Goal: Transaction & Acquisition: Purchase product/service

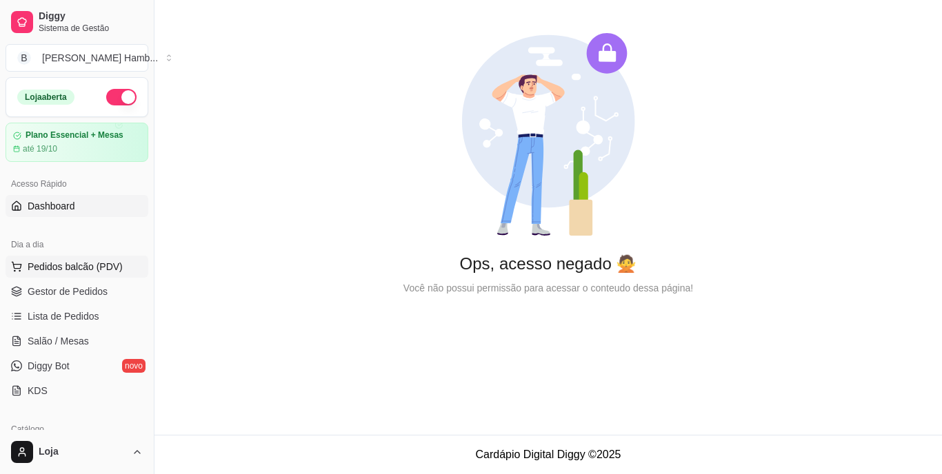
click at [87, 271] on span "Pedidos balcão (PDV)" at bounding box center [75, 267] width 95 height 14
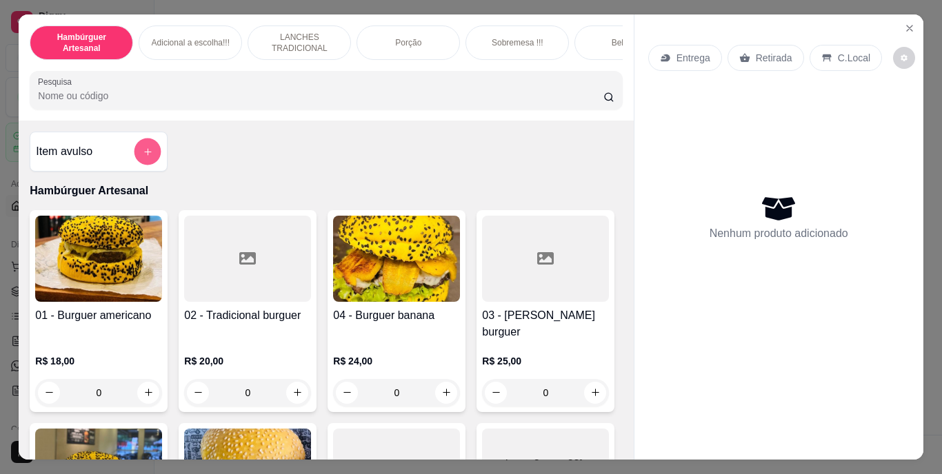
click at [147, 157] on icon "add-separate-item" at bounding box center [148, 151] width 10 height 10
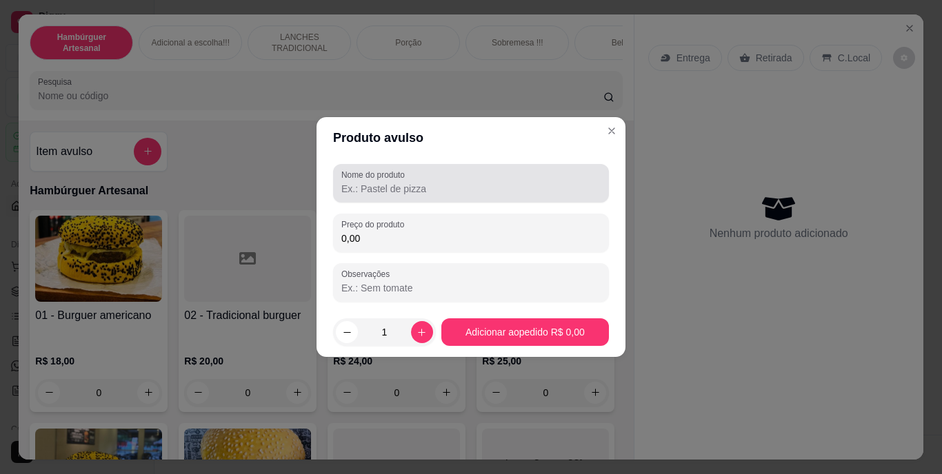
click at [369, 170] on label "Nome do produto" at bounding box center [375, 175] width 68 height 12
click at [369, 182] on input "Nome do produto" at bounding box center [470, 189] width 259 height 14
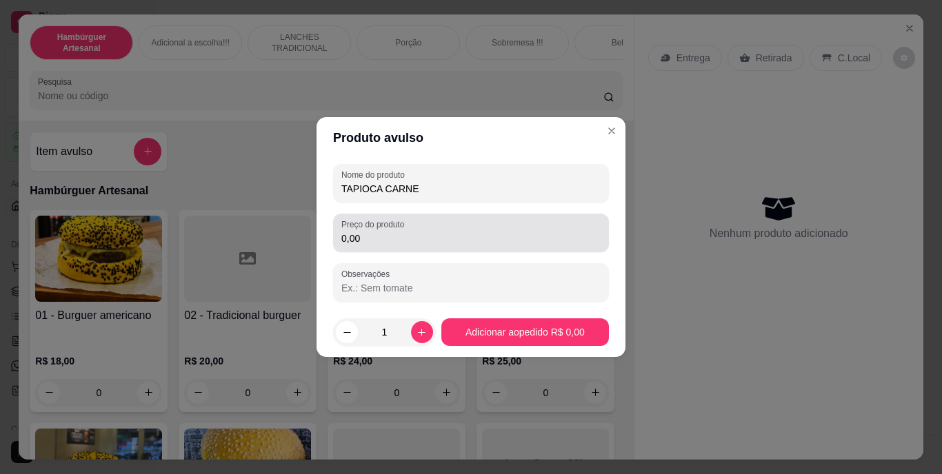
type input "TAPIOCA CARNE"
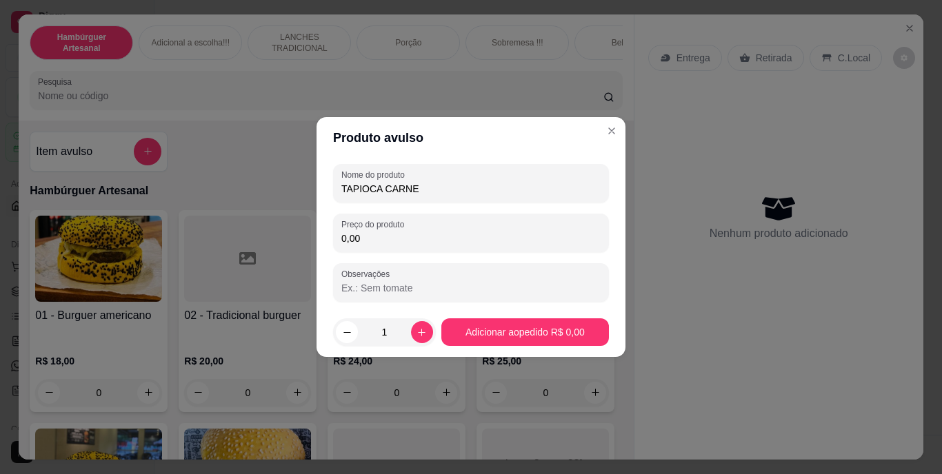
click at [399, 236] on input "0,00" at bounding box center [470, 239] width 259 height 14
type input "17,00"
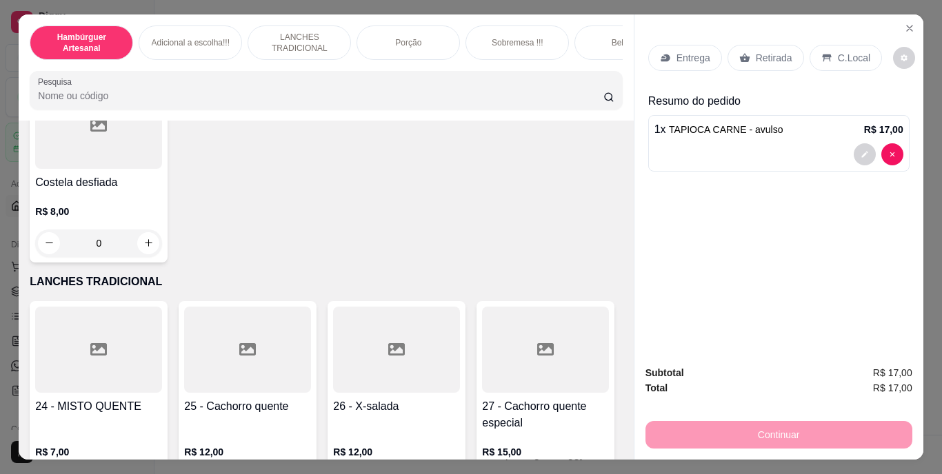
scroll to position [1724, 0]
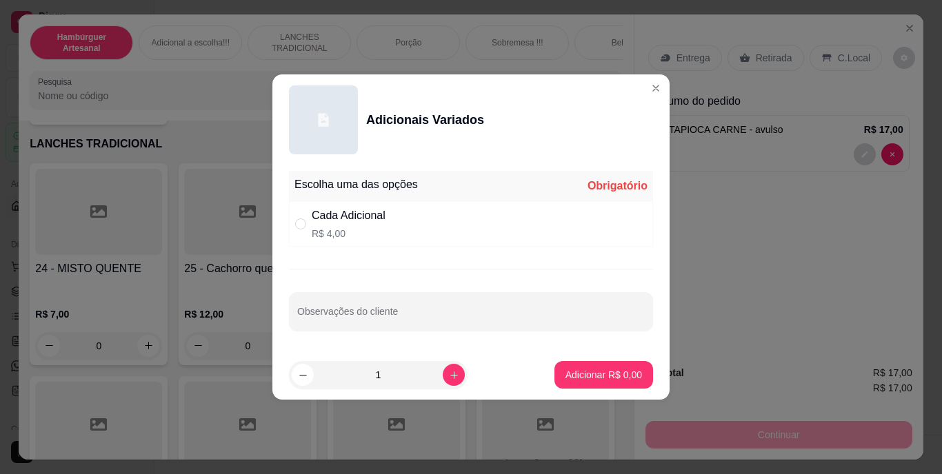
click at [311, 231] on div "" at bounding box center [303, 224] width 17 height 15
radio input "true"
click at [354, 274] on div "Escolha uma das opções Completo Cada Adicional R$ 4,00 Observações do cliente" at bounding box center [470, 258] width 397 height 185
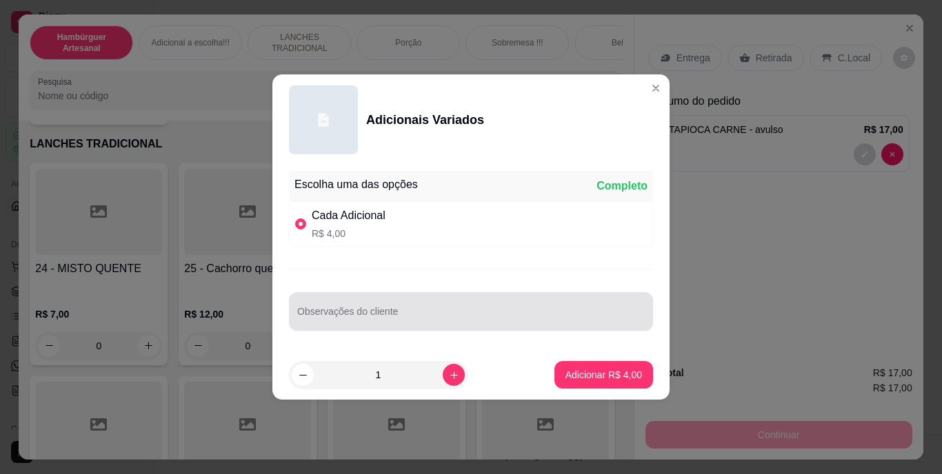
click at [357, 302] on div at bounding box center [471, 312] width 348 height 28
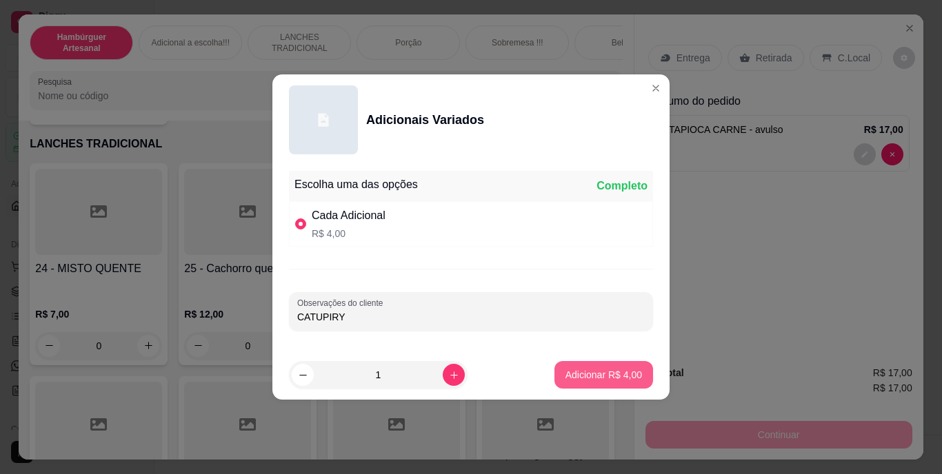
type input "CATUPIRY"
click at [623, 369] on p "Adicionar R$ 4,00" at bounding box center [603, 374] width 74 height 13
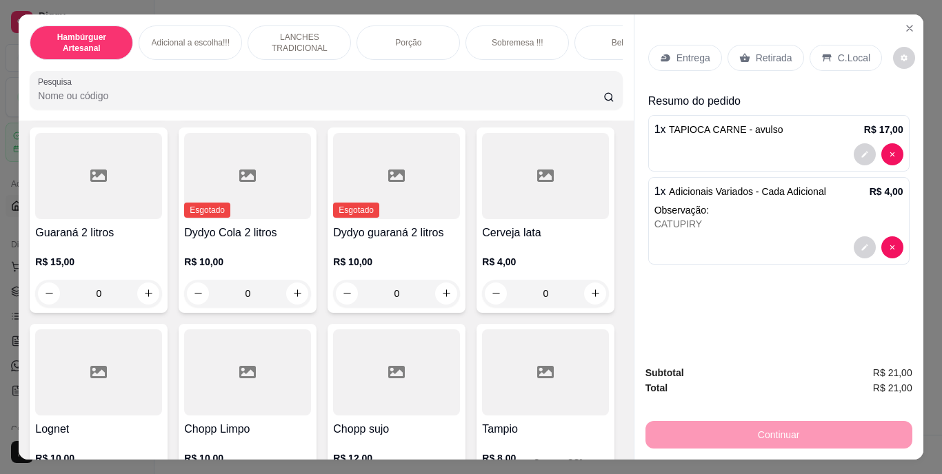
scroll to position [3862, 0]
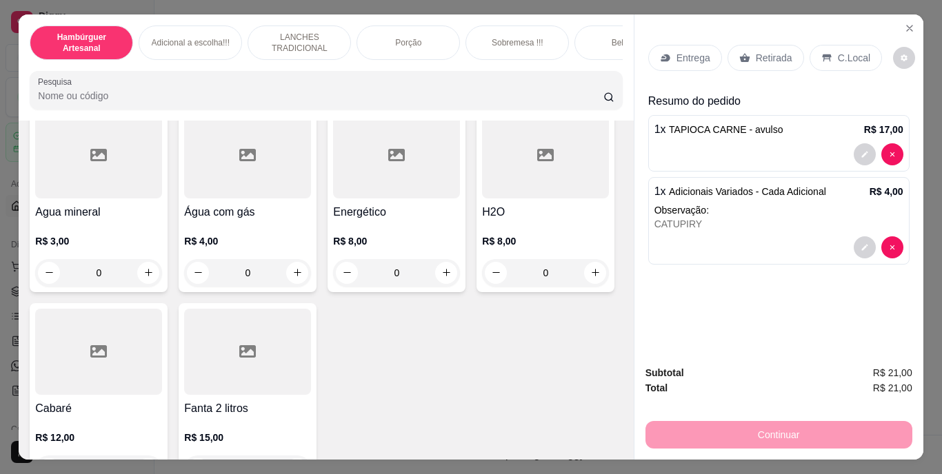
type input "1"
click at [743, 52] on icon at bounding box center [744, 57] width 11 height 11
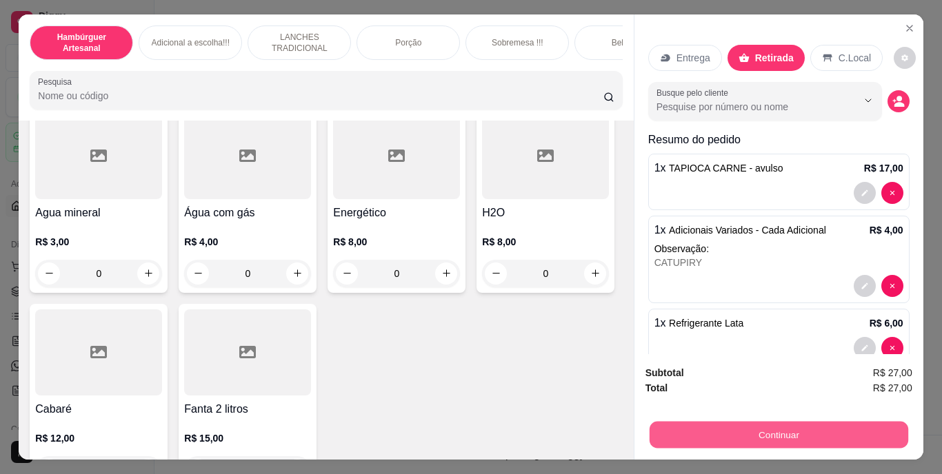
click at [749, 430] on button "Continuar" at bounding box center [778, 435] width 259 height 27
click at [738, 421] on button "Continuar" at bounding box center [779, 435] width 267 height 28
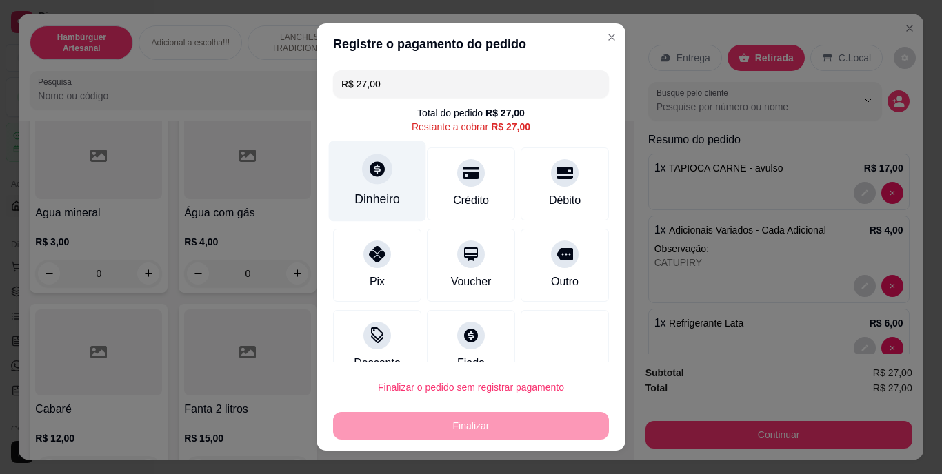
click at [370, 191] on div "Dinheiro" at bounding box center [377, 200] width 46 height 18
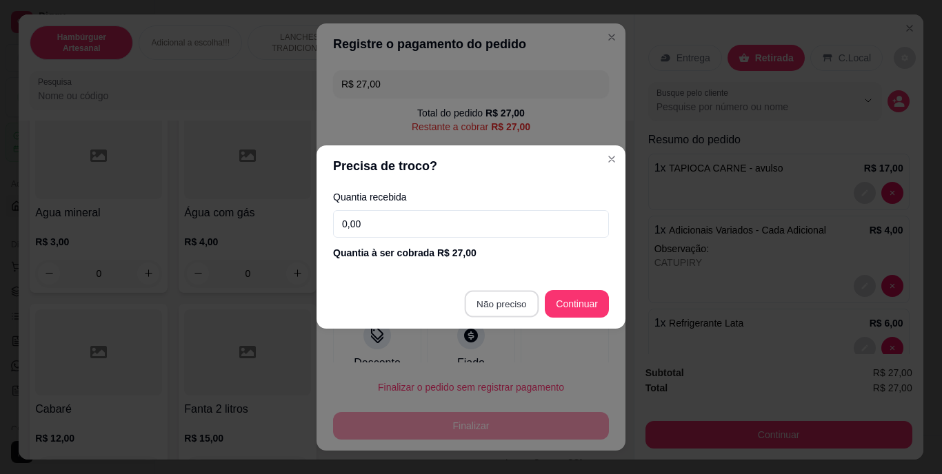
type input "R$ 0,00"
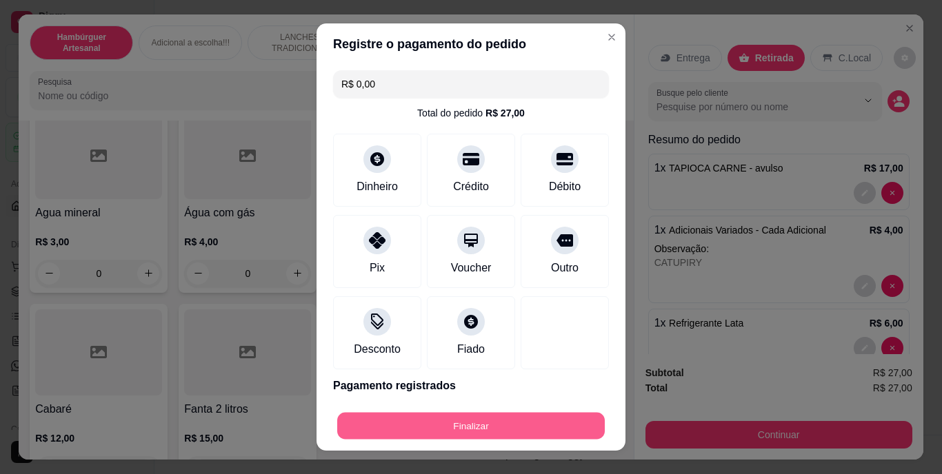
click at [421, 421] on button "Finalizar" at bounding box center [471, 425] width 268 height 27
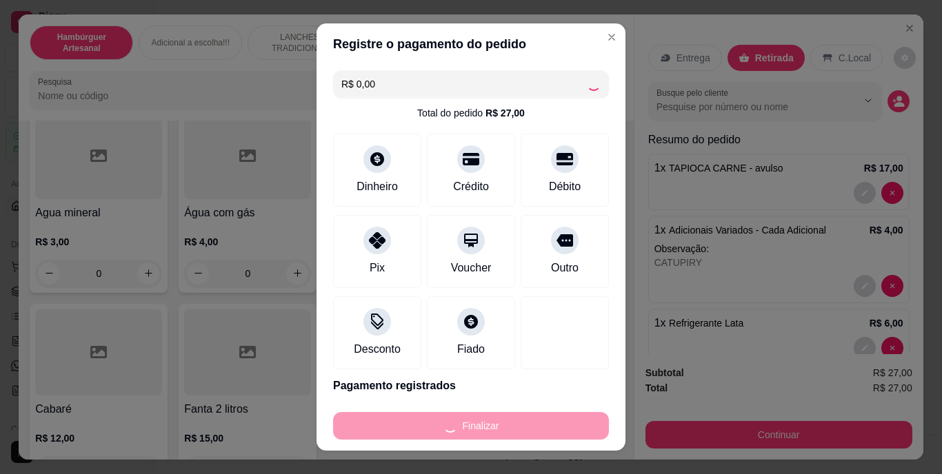
type input "0"
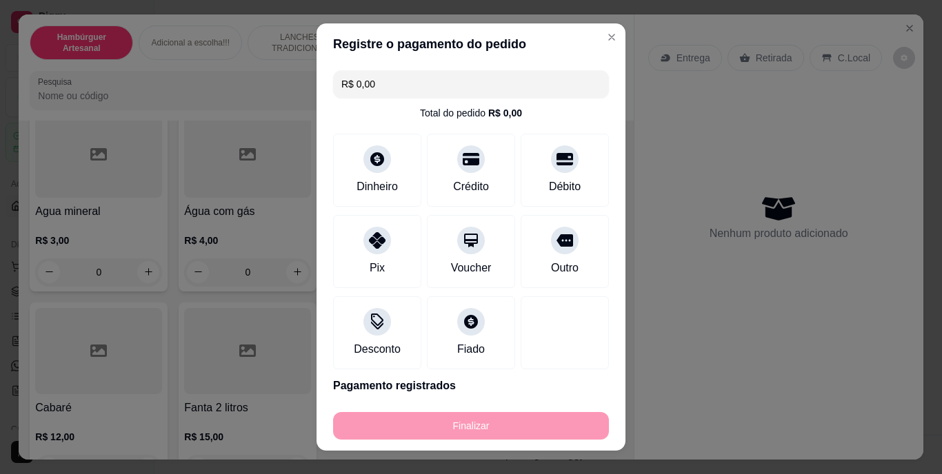
type input "-R$ 27,00"
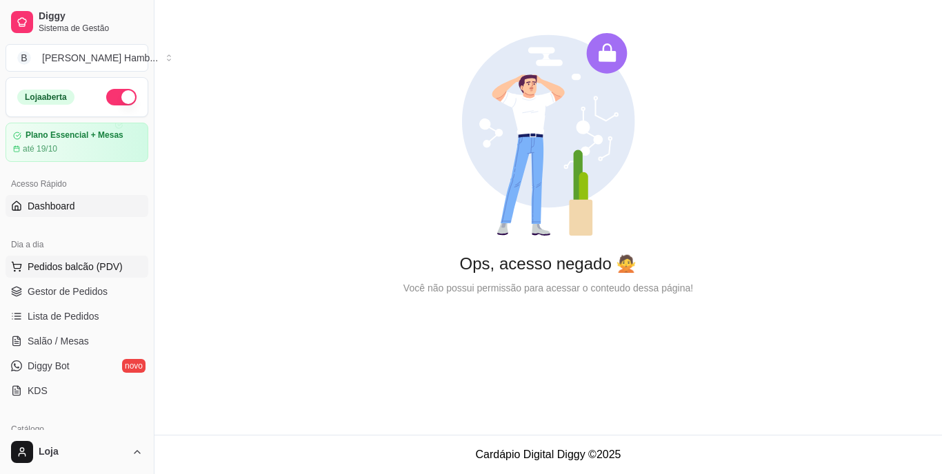
click at [113, 271] on span "Pedidos balcão (PDV)" at bounding box center [75, 267] width 95 height 14
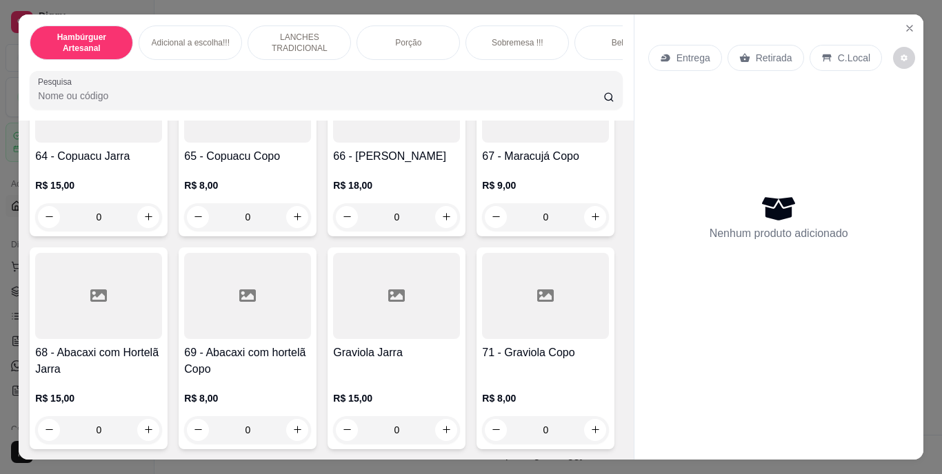
scroll to position [4828, 0]
type input "2"
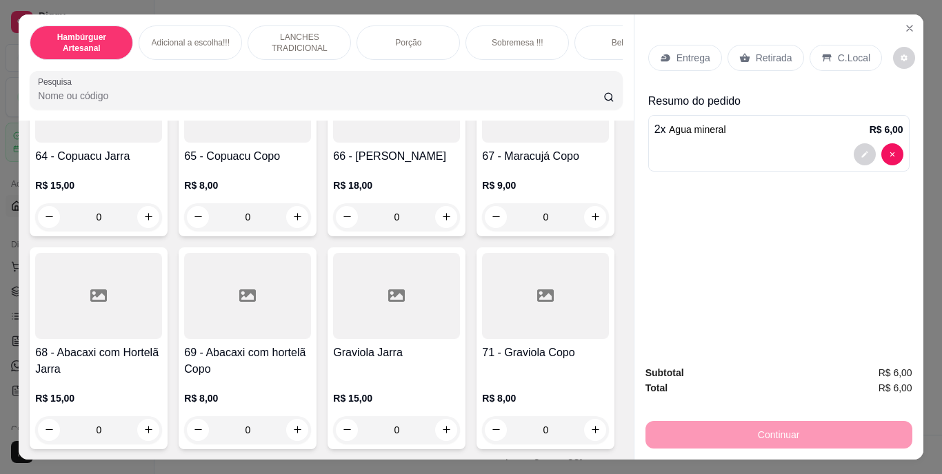
click at [761, 51] on p "Retirada" at bounding box center [774, 58] width 37 height 14
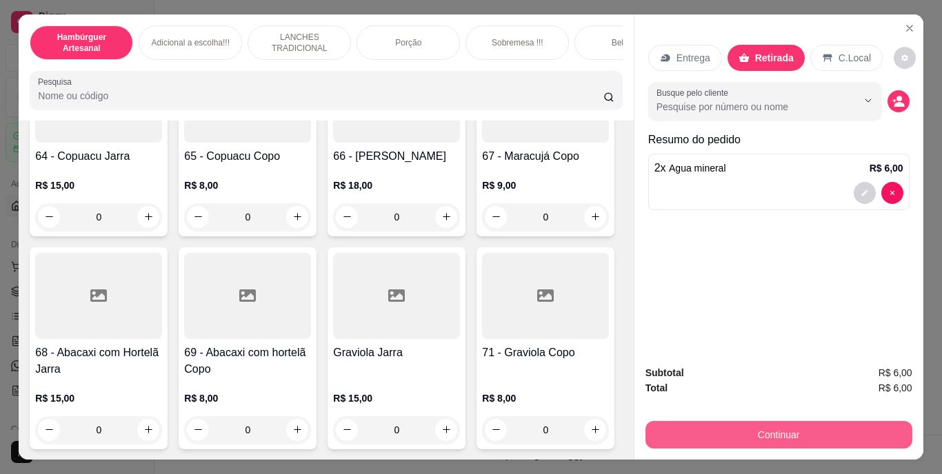
click at [703, 423] on button "Continuar" at bounding box center [779, 435] width 267 height 28
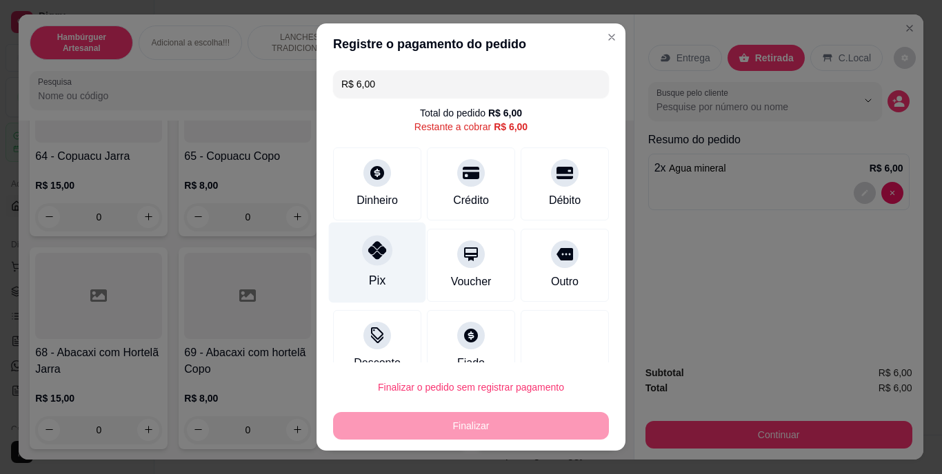
click at [373, 261] on div at bounding box center [377, 251] width 30 height 30
type input "R$ 0,00"
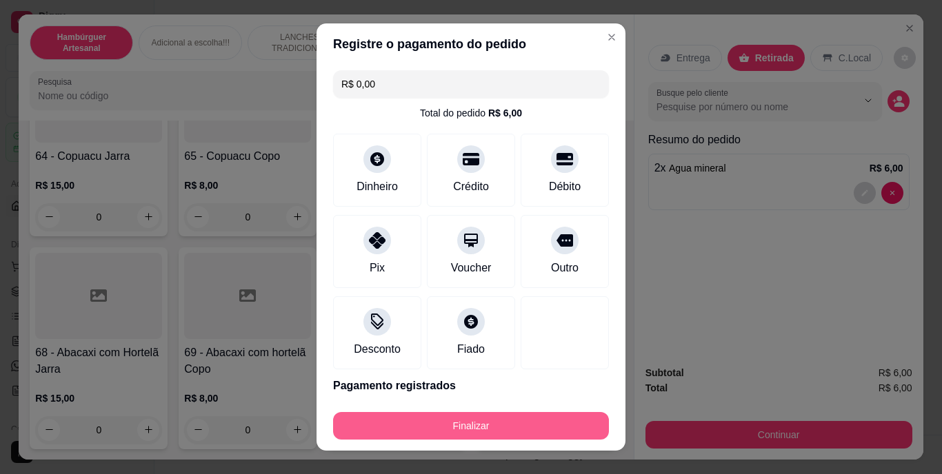
click at [401, 432] on button "Finalizar" at bounding box center [471, 426] width 276 height 28
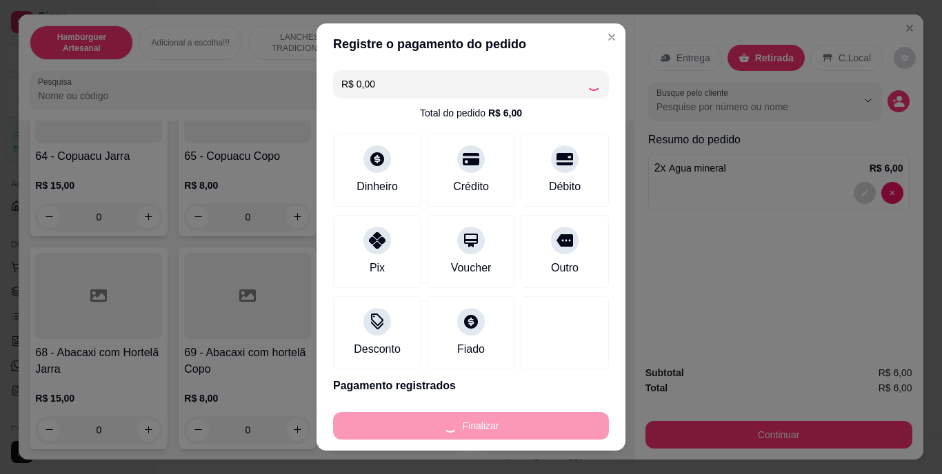
type input "0"
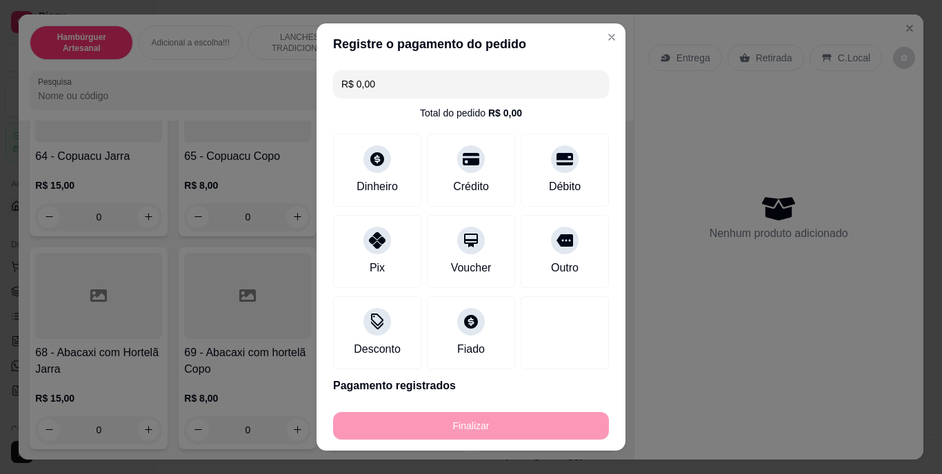
type input "-R$ 6,00"
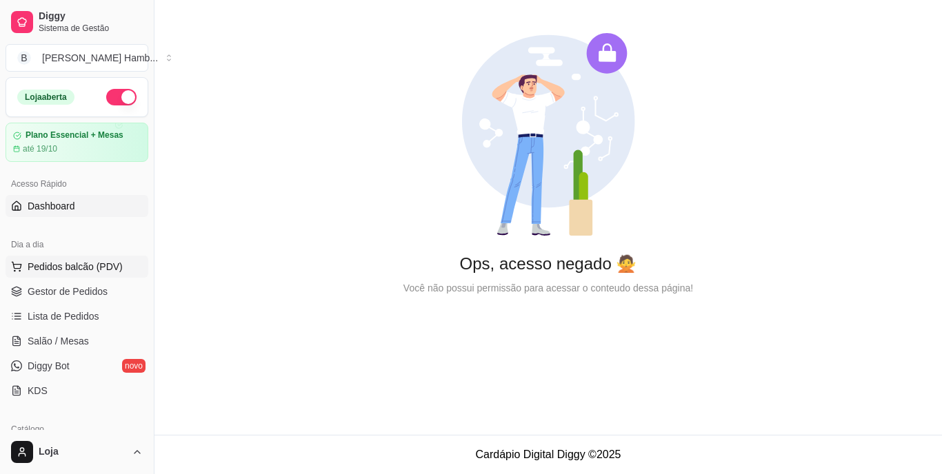
click at [50, 268] on span "Pedidos balcão (PDV)" at bounding box center [75, 267] width 95 height 14
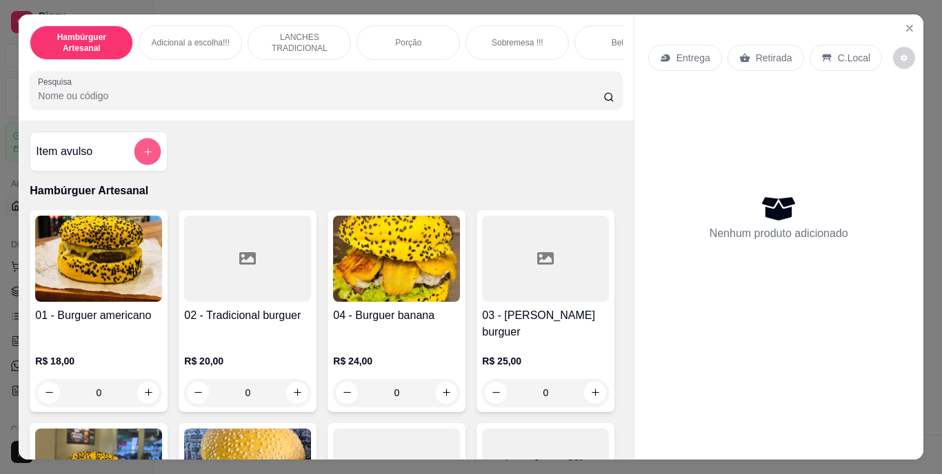
click at [143, 154] on icon "add-separate-item" at bounding box center [148, 151] width 10 height 10
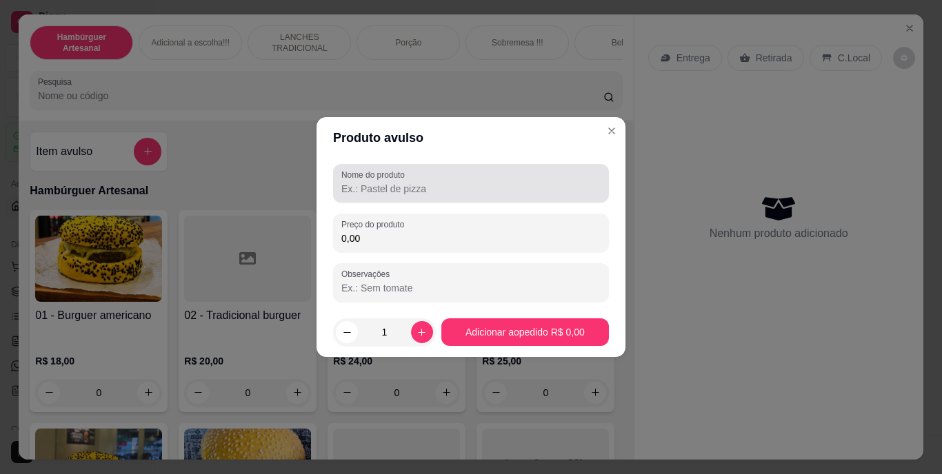
click at [449, 171] on div at bounding box center [470, 184] width 259 height 28
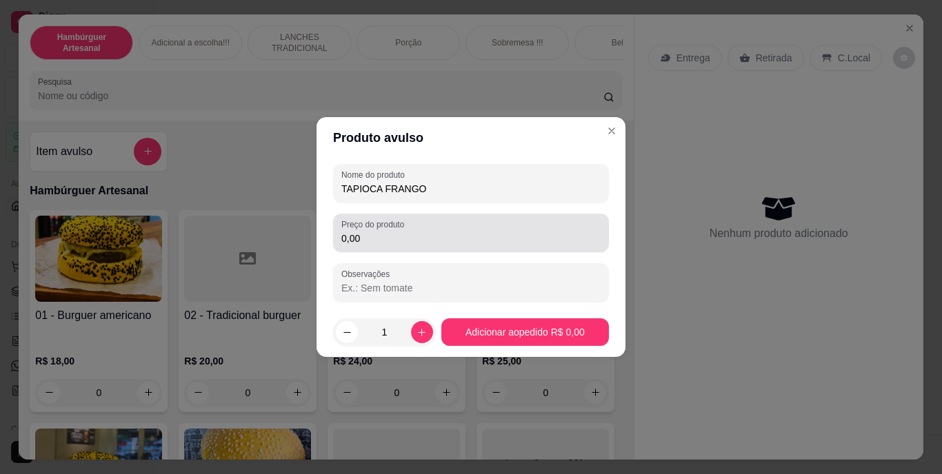
type input "TAPIOCA FRANGO"
click at [448, 227] on div "0,00" at bounding box center [470, 233] width 259 height 28
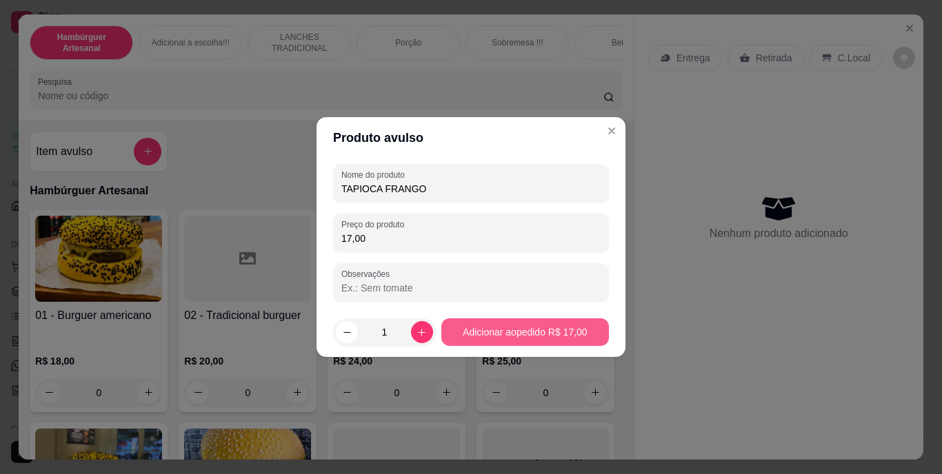
type input "17,00"
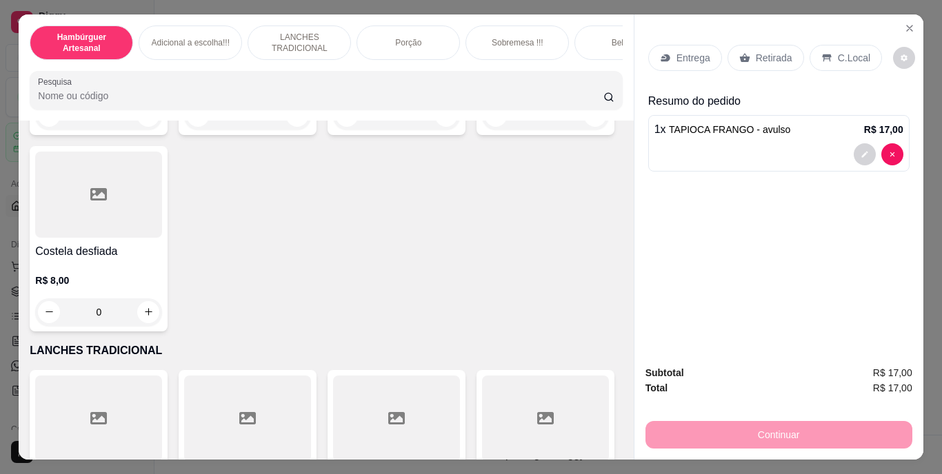
scroll to position [1586, 0]
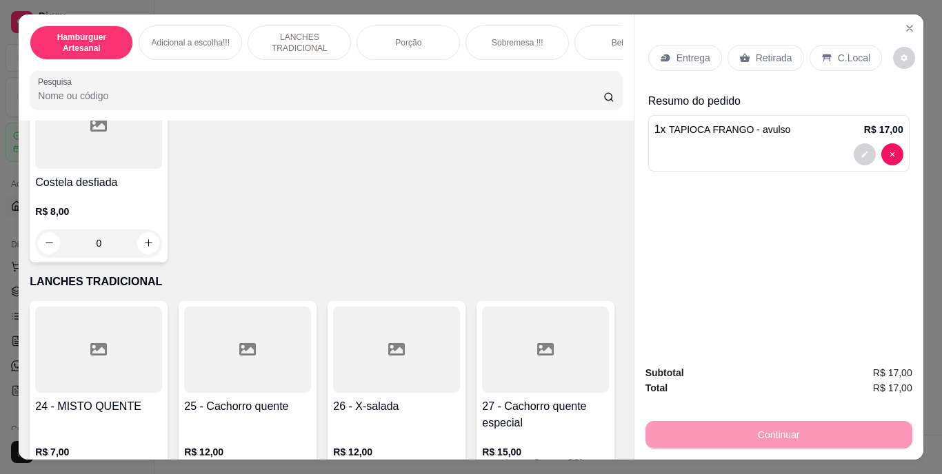
click at [148, 61] on div "0" at bounding box center [98, 47] width 127 height 28
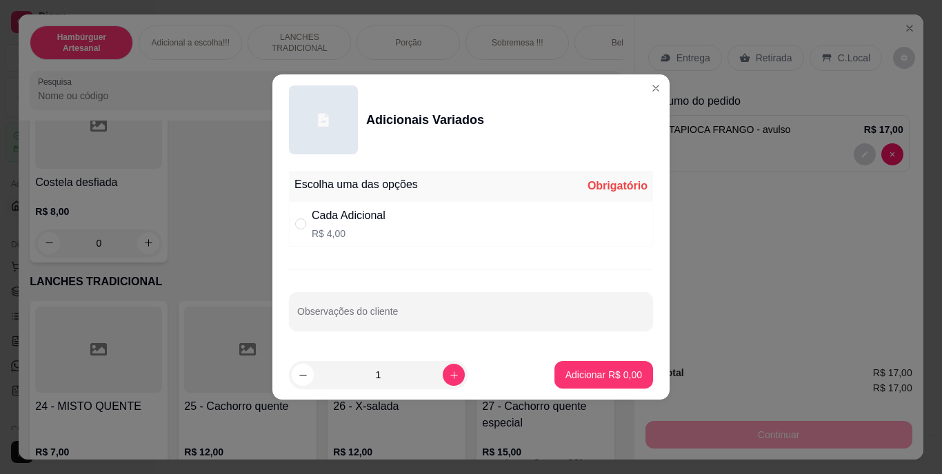
click at [301, 215] on div "Cada Adicional R$ 4,00" at bounding box center [471, 224] width 364 height 46
radio input "true"
click at [396, 314] on input "Observações do cliente" at bounding box center [471, 317] width 348 height 14
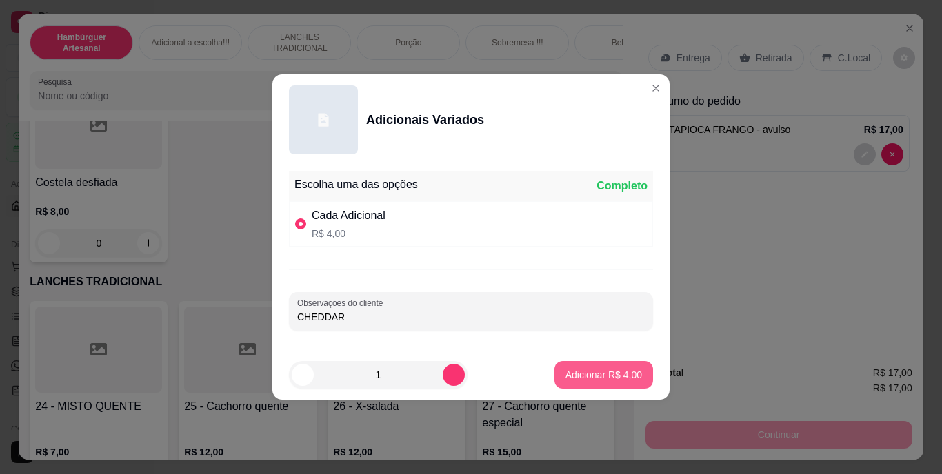
type input "CHEDDAR"
click at [617, 380] on p "Adicionar R$ 4,00" at bounding box center [603, 374] width 74 height 13
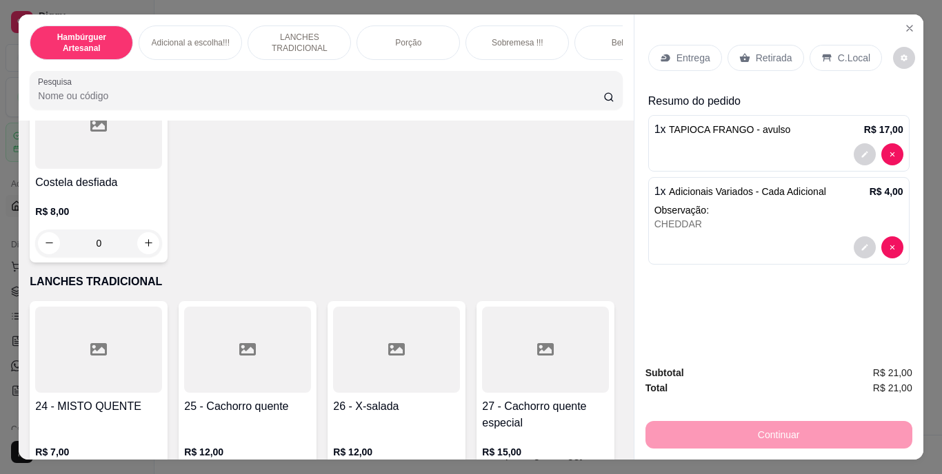
click at [782, 55] on p "Retirada" at bounding box center [774, 58] width 37 height 14
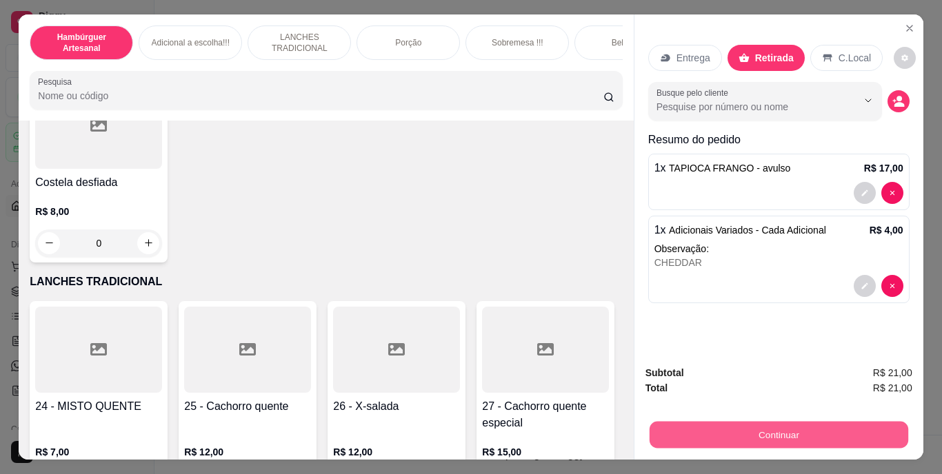
click at [668, 439] on button "Continuar" at bounding box center [778, 435] width 259 height 27
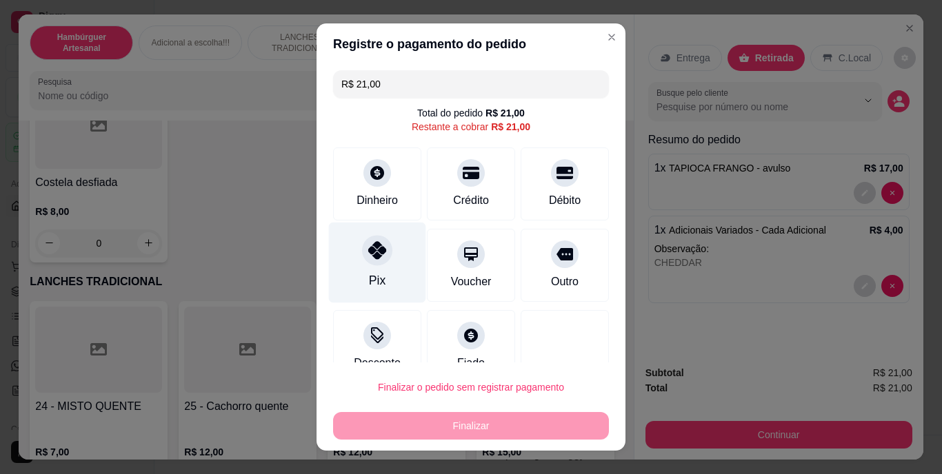
click at [369, 283] on div "Pix" at bounding box center [377, 281] width 17 height 18
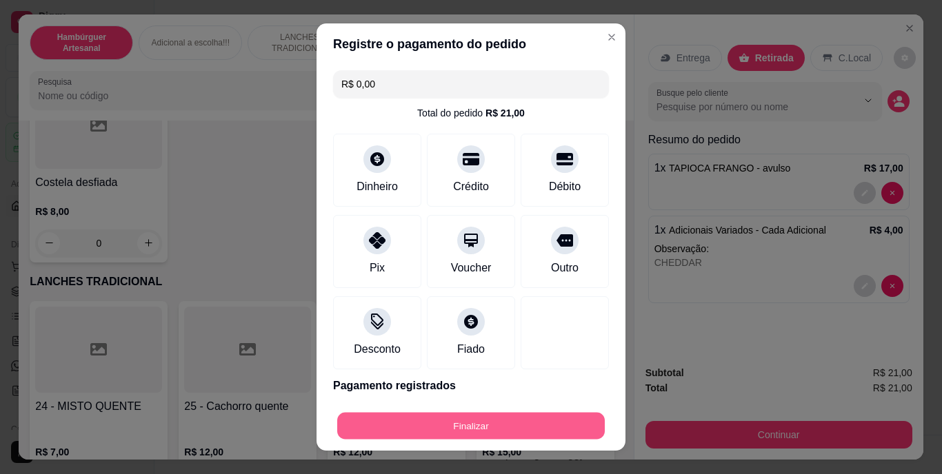
click at [498, 423] on button "Finalizar" at bounding box center [471, 425] width 268 height 27
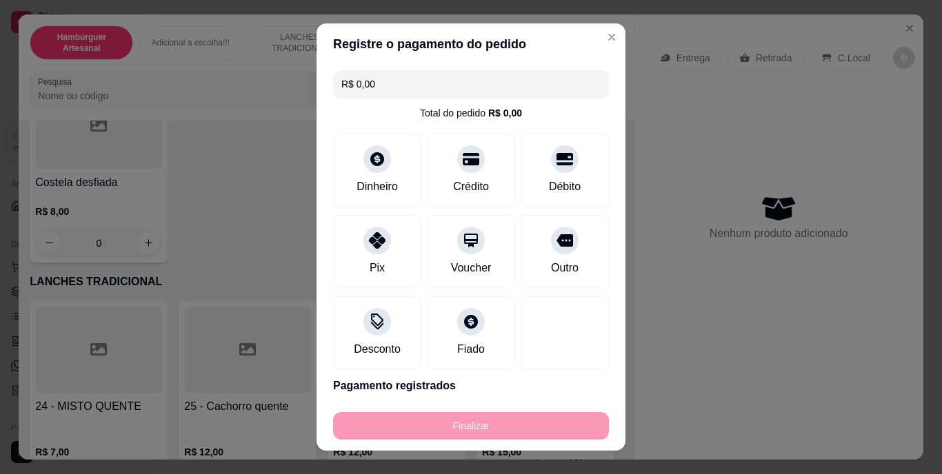
type input "-R$ 21,00"
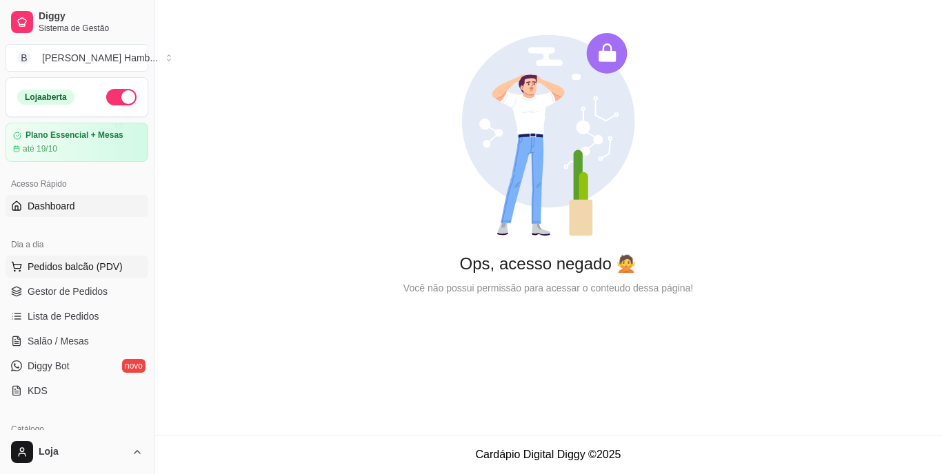
click at [95, 267] on span "Pedidos balcão (PDV)" at bounding box center [75, 267] width 95 height 14
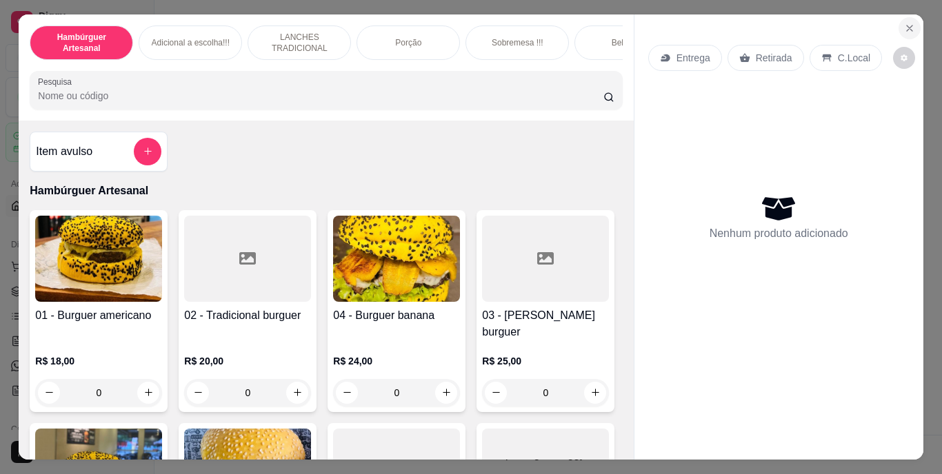
click at [908, 23] on icon "Close" at bounding box center [909, 28] width 11 height 11
